Goal: Information Seeking & Learning: Compare options

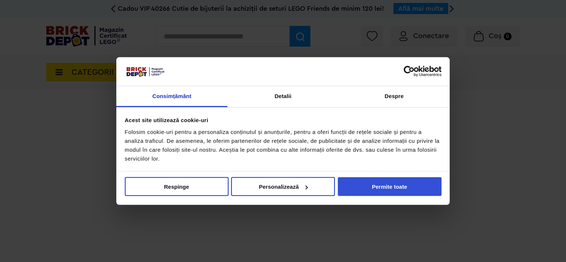
click at [372, 185] on button "Permite toate" at bounding box center [390, 187] width 104 height 19
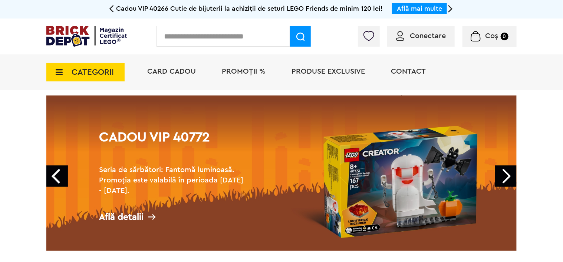
click at [67, 72] on span "CATEGORII" at bounding box center [85, 72] width 78 height 19
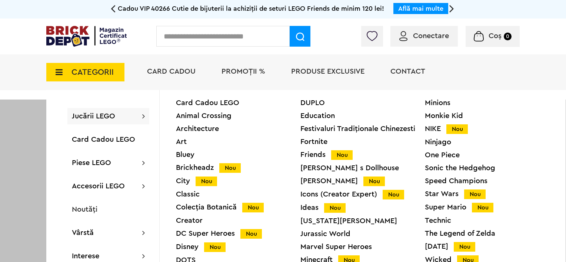
click at [436, 195] on div "Star Wars Nou" at bounding box center [487, 195] width 125 height 8
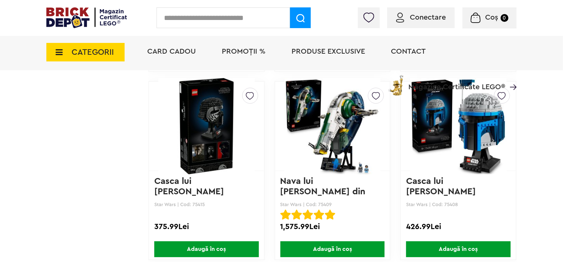
scroll to position [1329, 0]
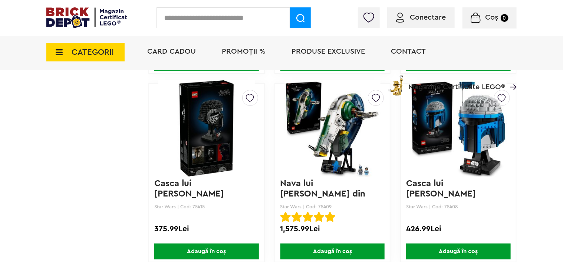
click at [181, 177] on img at bounding box center [206, 129] width 96 height 104
click at [444, 184] on link "Casca lui Jango Fett" at bounding box center [441, 188] width 70 height 19
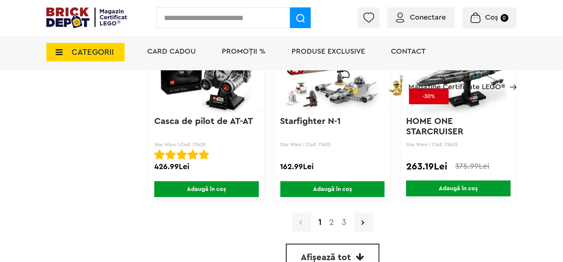
scroll to position [1770, 0]
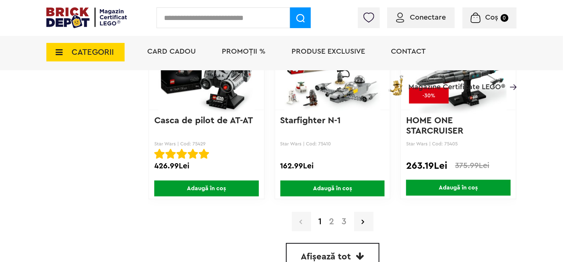
click at [330, 221] on link "2" at bounding box center [331, 222] width 13 height 9
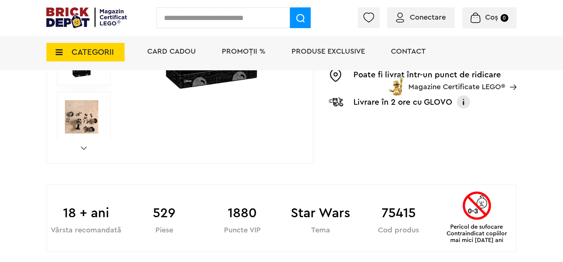
scroll to position [318, 0]
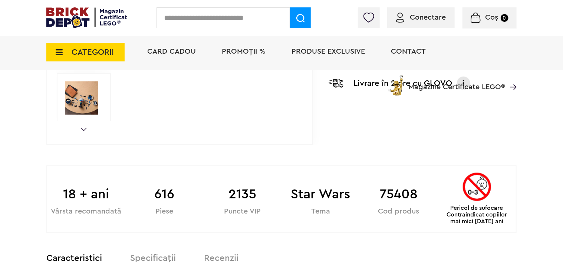
scroll to position [301, 0]
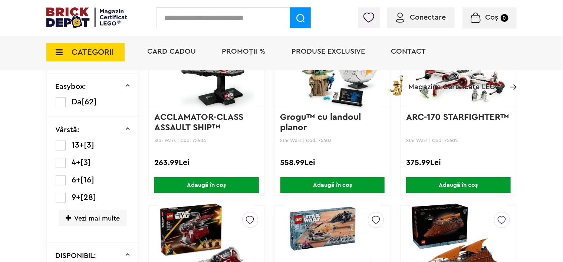
scroll to position [181, 0]
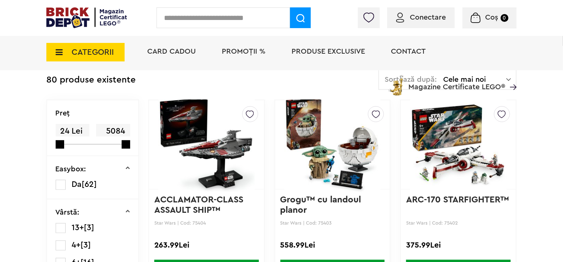
click at [324, 199] on link "Grogu™ cu landoul planor" at bounding box center [321, 205] width 83 height 19
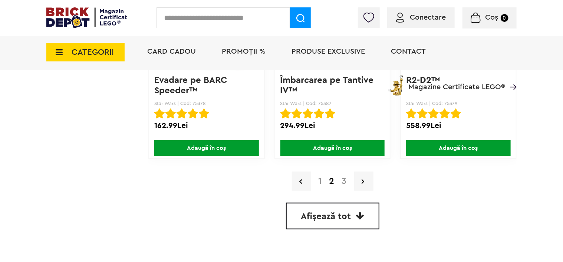
scroll to position [1810, 0]
click at [345, 177] on link "3" at bounding box center [344, 181] width 12 height 9
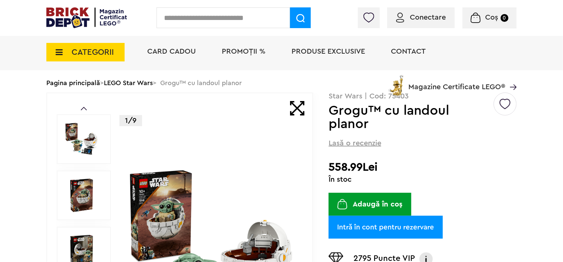
scroll to position [34, 0]
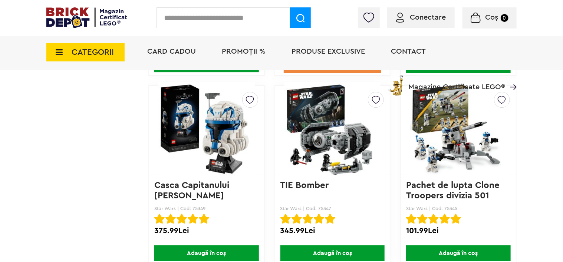
scroll to position [1138, 0]
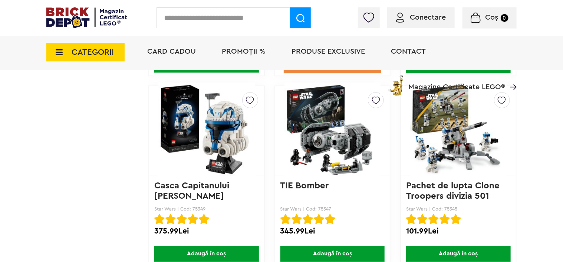
click at [215, 183] on link "Casca Capitanului [PERSON_NAME]" at bounding box center [192, 191] width 77 height 19
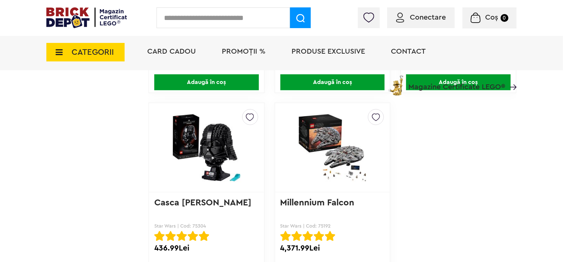
scroll to position [1750, 0]
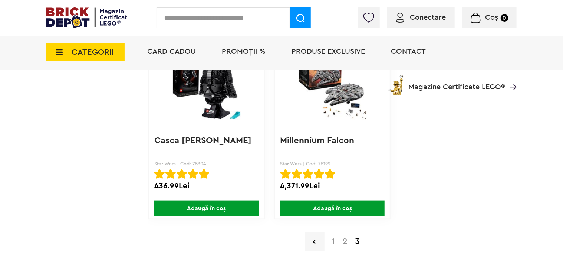
click at [198, 137] on link "Casca [PERSON_NAME]" at bounding box center [202, 140] width 97 height 9
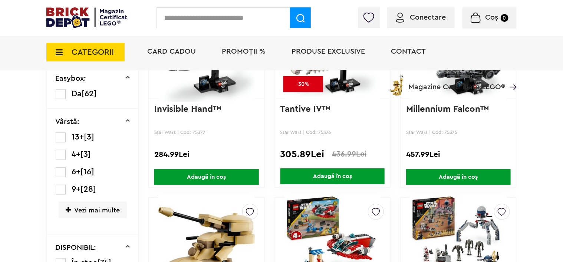
scroll to position [356, 0]
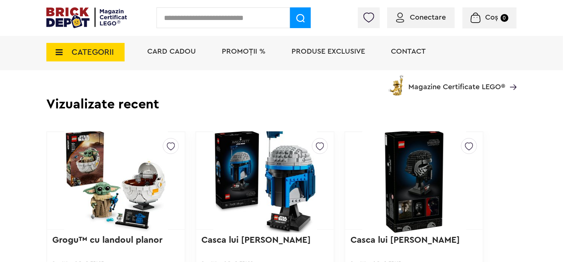
scroll to position [1239, 0]
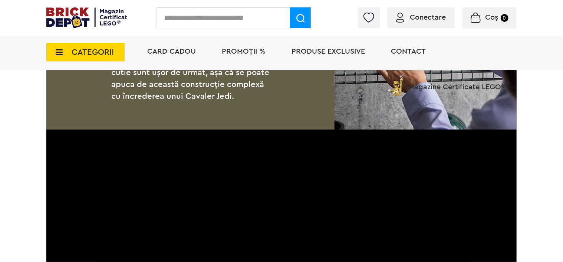
scroll to position [1021, 0]
